Goal: Information Seeking & Learning: Compare options

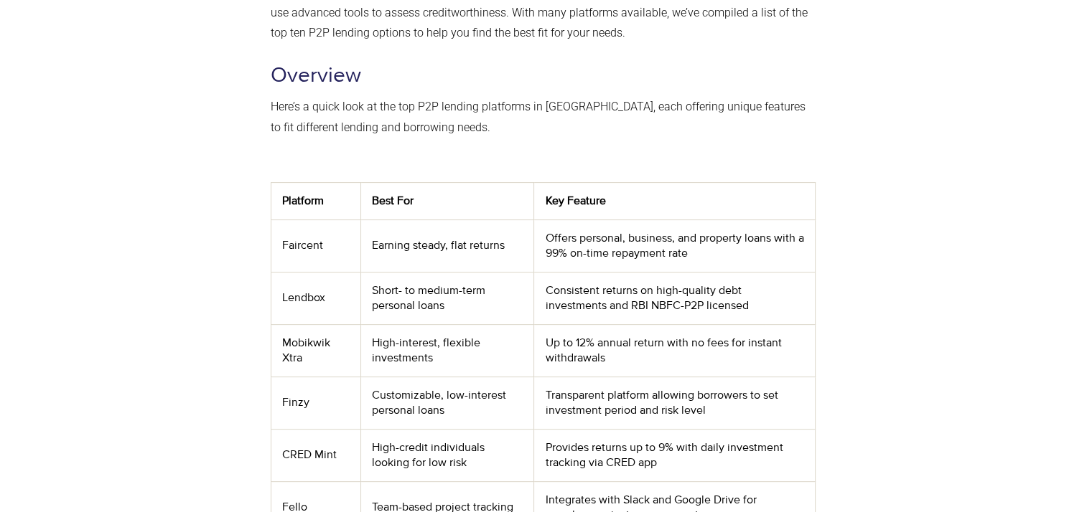
click at [966, 328] on div at bounding box center [902, 316] width 159 height 871
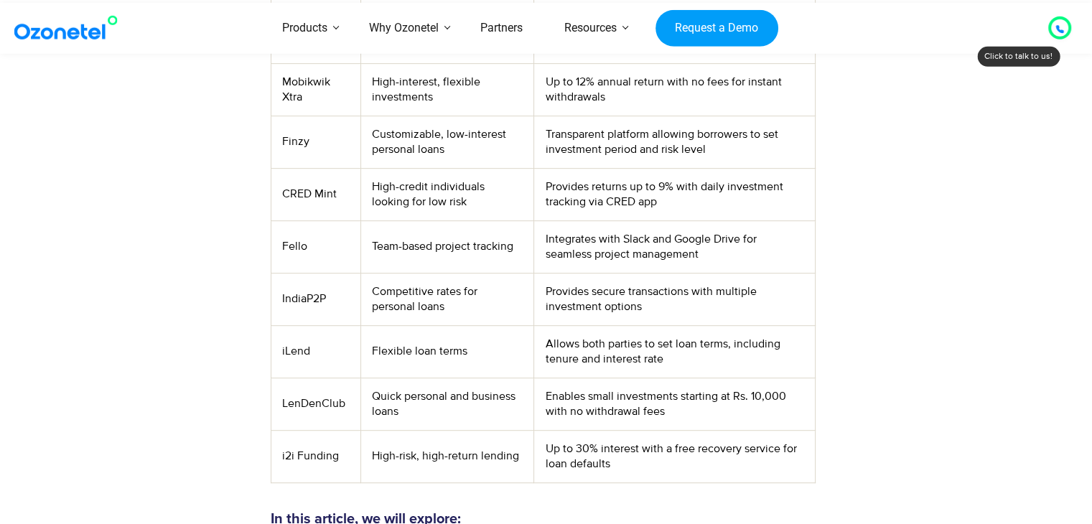
scroll to position [683, 0]
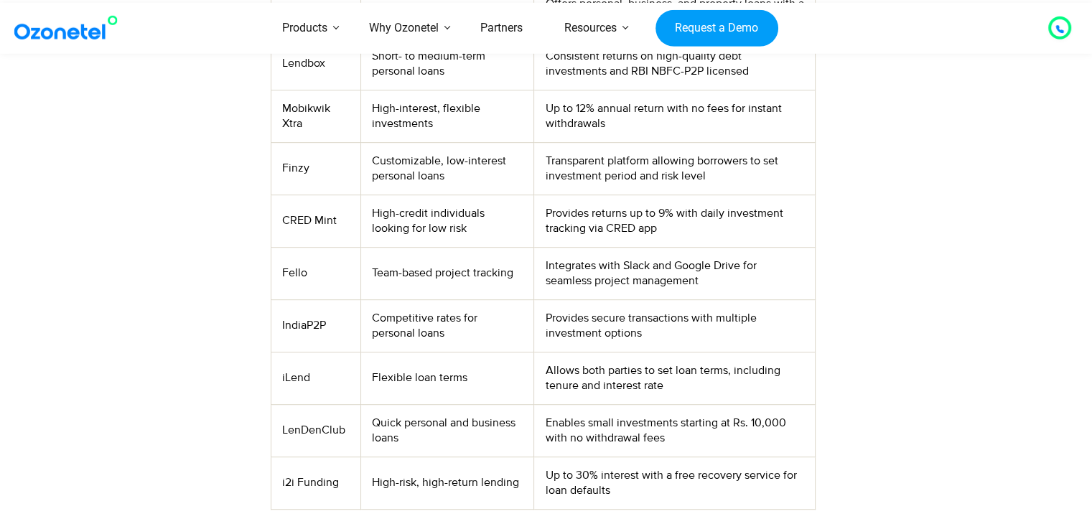
click at [288, 107] on td "Mobikwik Xtra" at bounding box center [316, 116] width 90 height 52
copy td "Mobikwik Xtra"
click at [284, 172] on td "Finzy" at bounding box center [316, 168] width 90 height 52
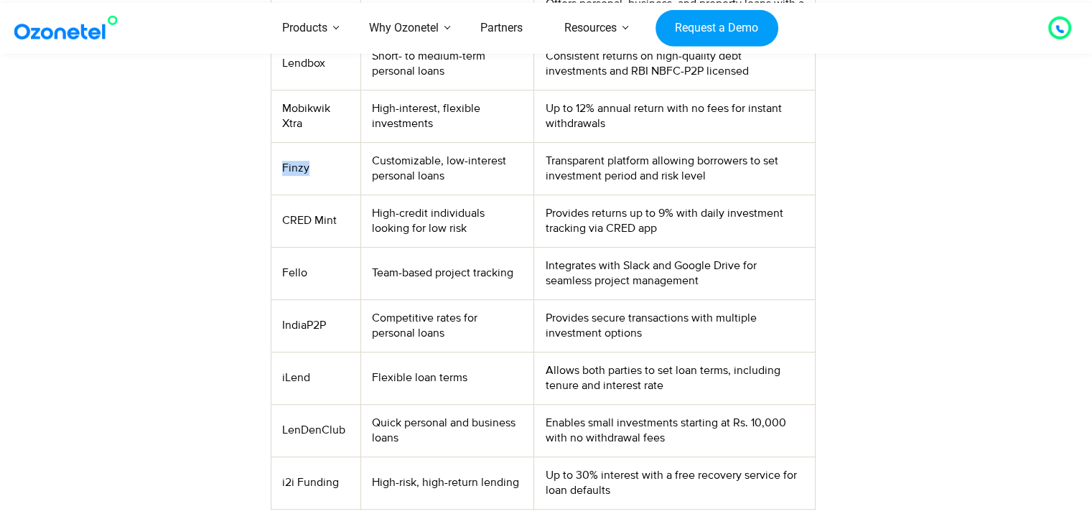
click at [284, 172] on td "Finzy" at bounding box center [316, 168] width 90 height 52
drag, startPoint x: 283, startPoint y: 170, endPoint x: 297, endPoint y: 179, distance: 16.7
click at [297, 179] on td "Finzy" at bounding box center [316, 168] width 90 height 52
copy td "Finzy"
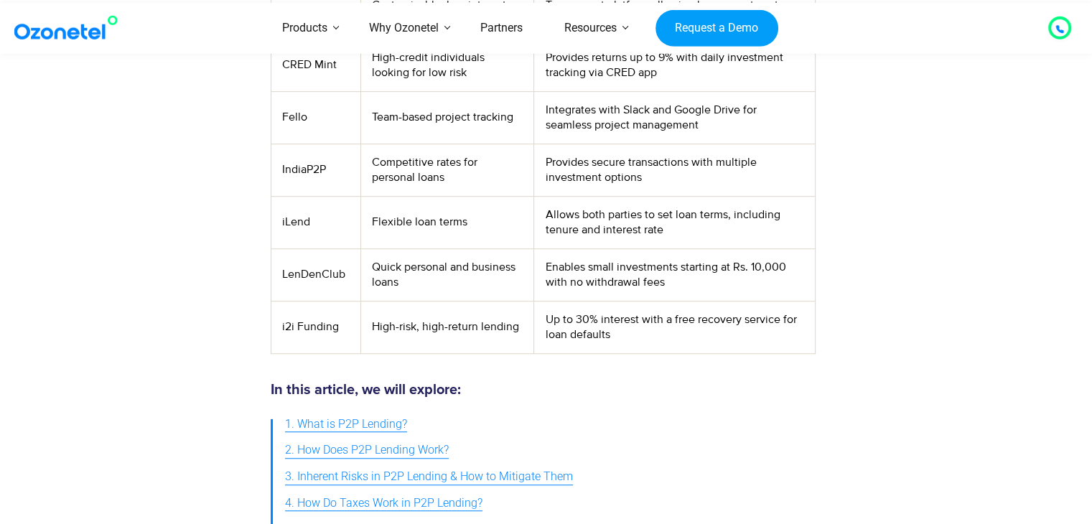
scroll to position [812, 0]
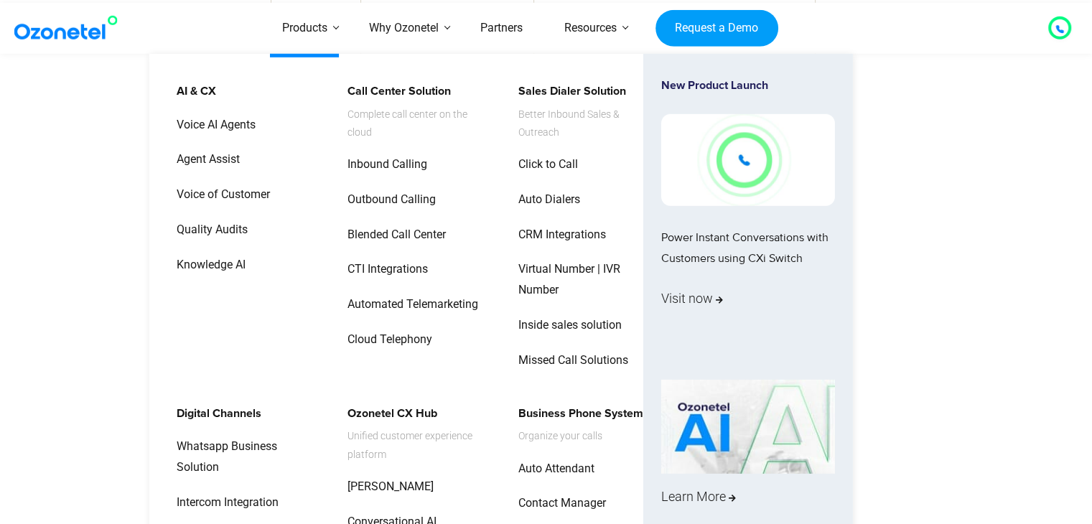
click at [315, 90] on li "AI & CX Voice AI Agents Agent Assist Voice of Customer Quality Audits Knowledge…" at bounding box center [252, 231] width 171 height 304
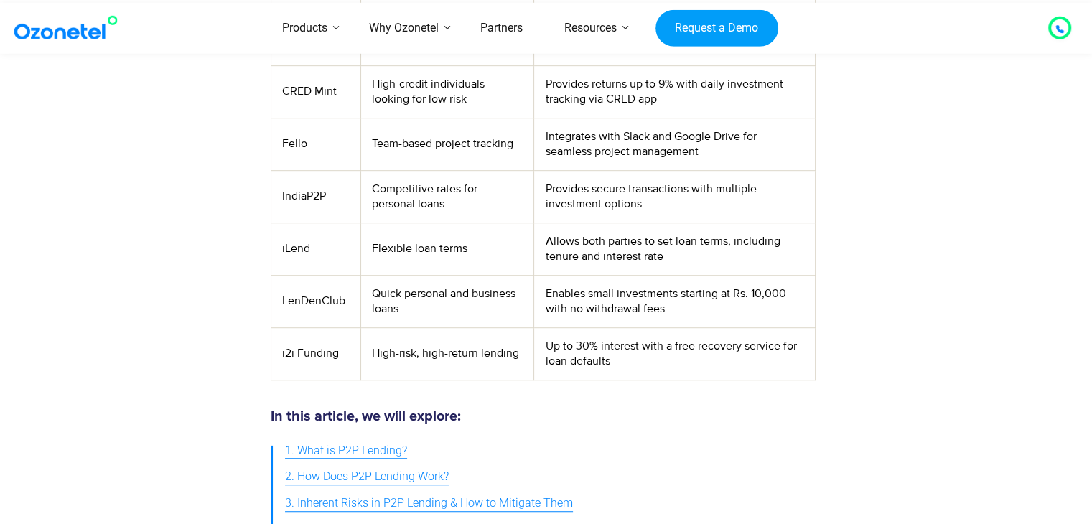
click at [319, 90] on td "CRED Mint" at bounding box center [316, 91] width 90 height 52
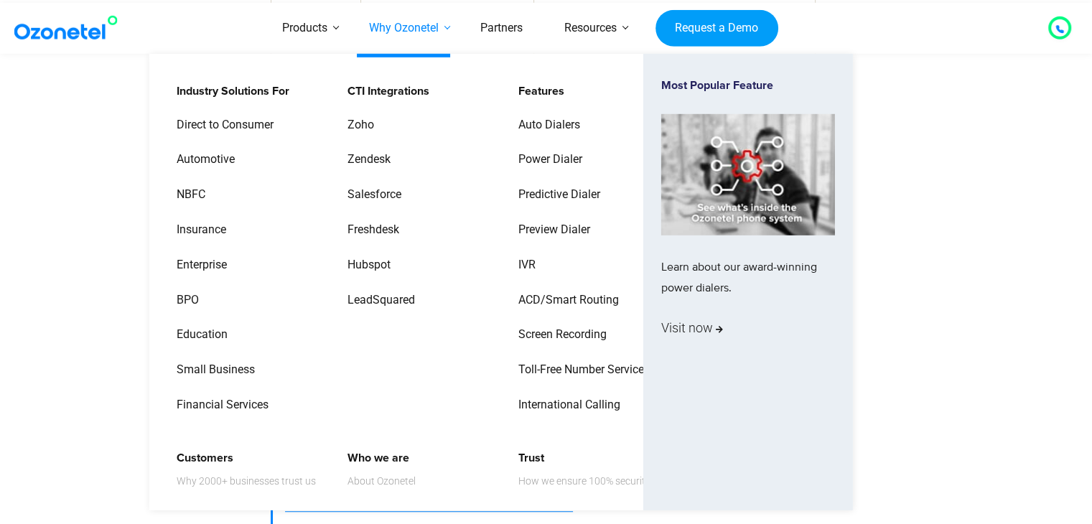
copy td "CRED Mint"
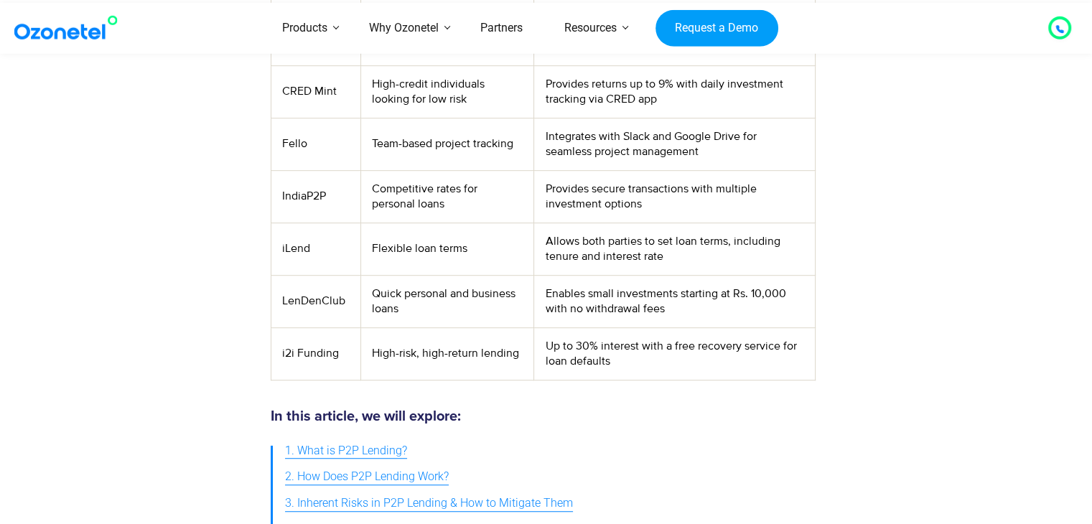
click at [291, 143] on td "Fello" at bounding box center [316, 144] width 90 height 52
click at [299, 248] on td "iLend" at bounding box center [316, 249] width 90 height 52
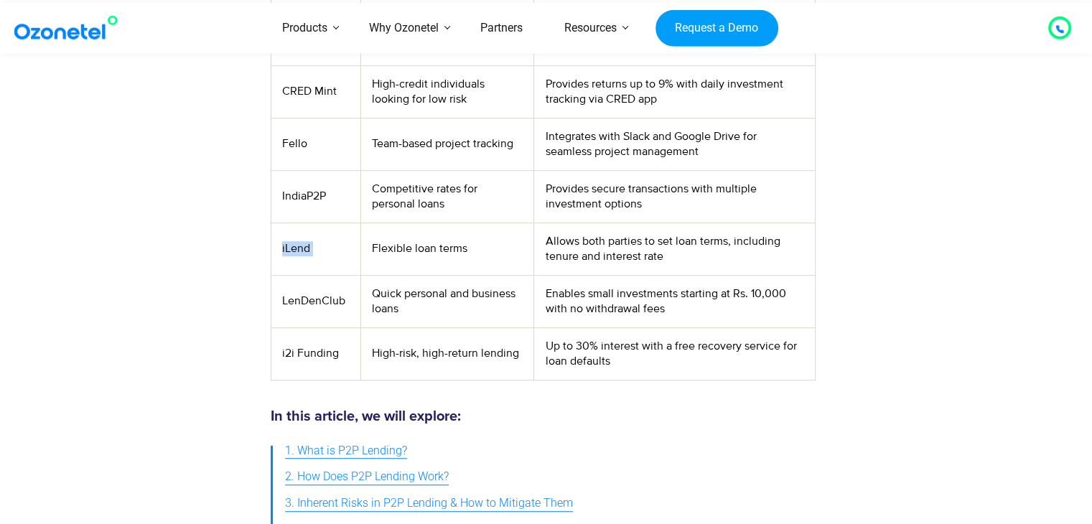
copy td "iLend"
